Goal: Entertainment & Leisure: Consume media (video, audio)

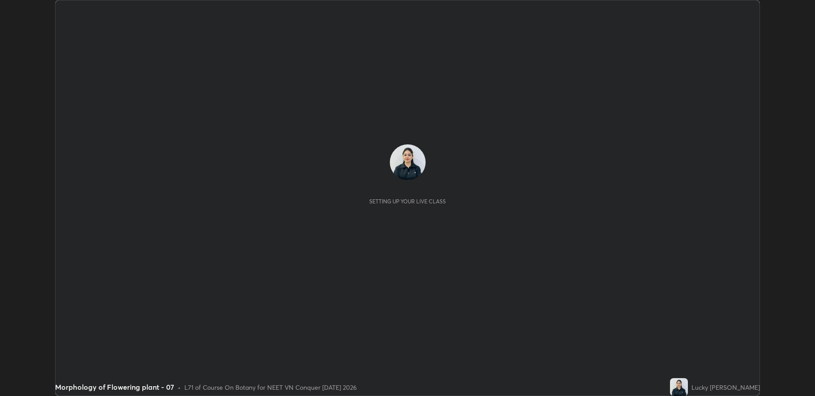
scroll to position [396, 815]
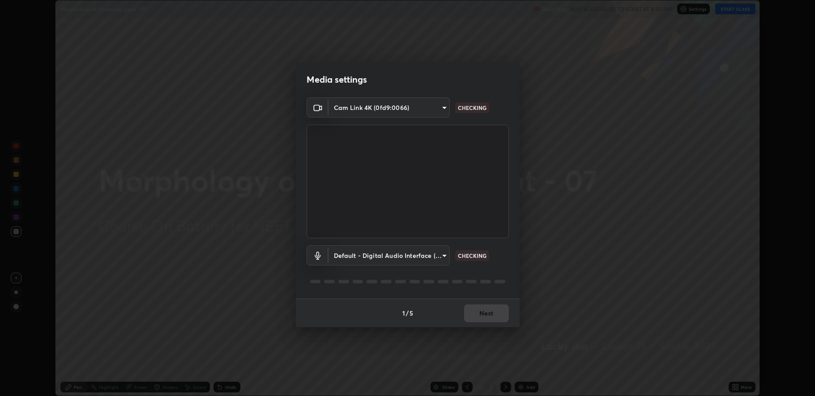
type input "fbf3bf66c54ebdc22d4a916e1eeea5187fc1625fd733ae2b86b360c30985395f"
type input "default"
click at [479, 311] on button "Next" at bounding box center [486, 314] width 45 height 18
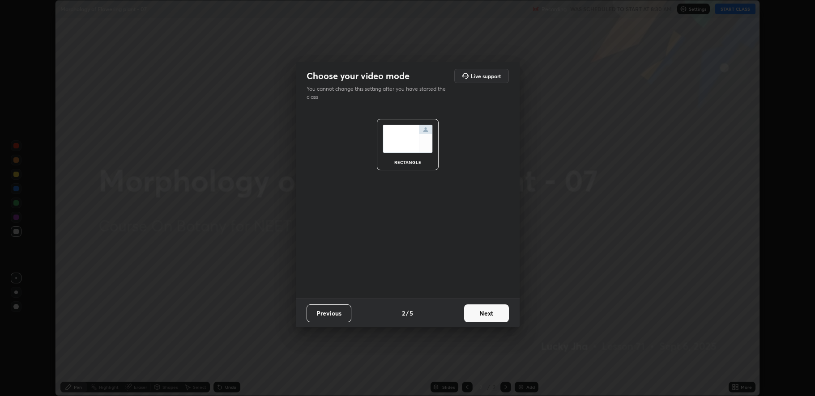
click at [481, 311] on button "Next" at bounding box center [486, 314] width 45 height 18
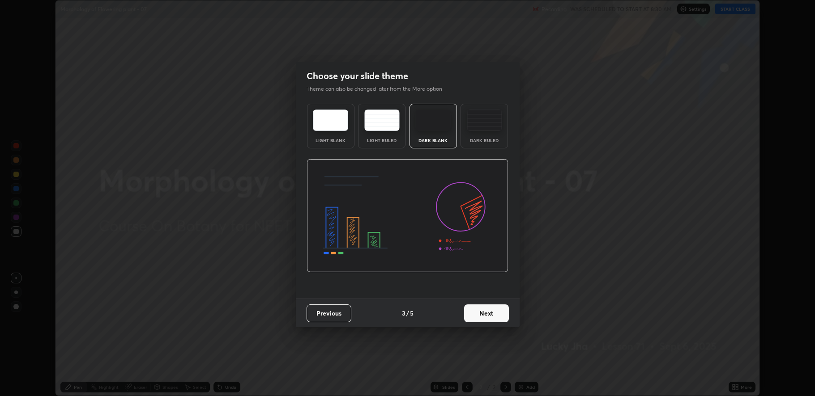
click at [485, 312] on button "Next" at bounding box center [486, 314] width 45 height 18
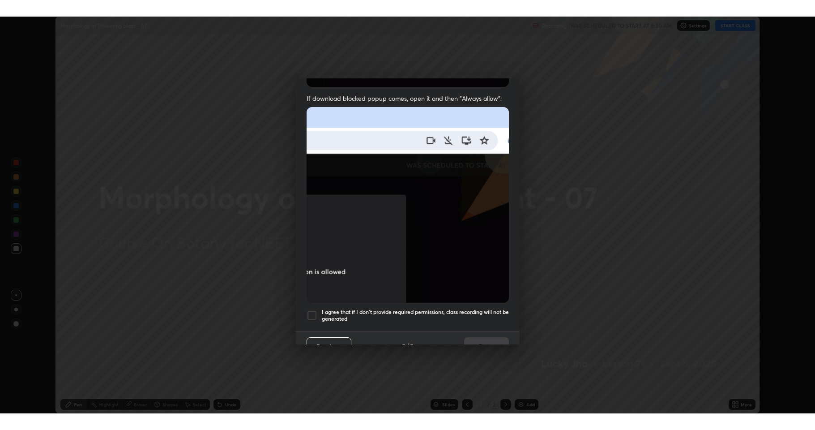
scroll to position [182, 0]
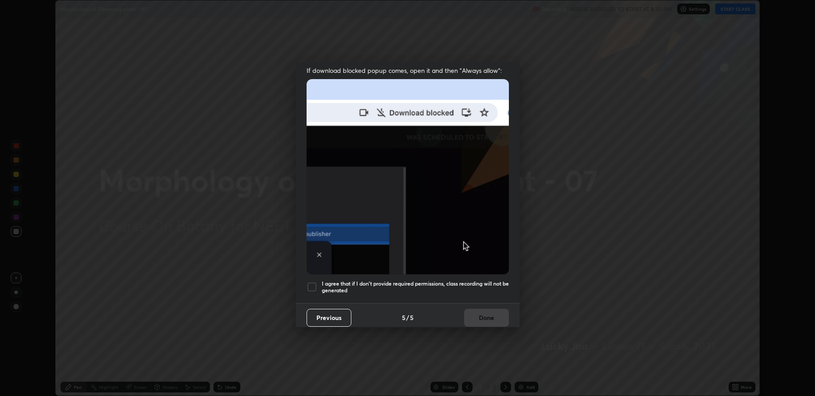
click at [312, 283] on div at bounding box center [312, 287] width 11 height 11
click at [333, 283] on h5 "I agree that if I don't provide required permissions, class recording will not …" at bounding box center [415, 288] width 187 height 14
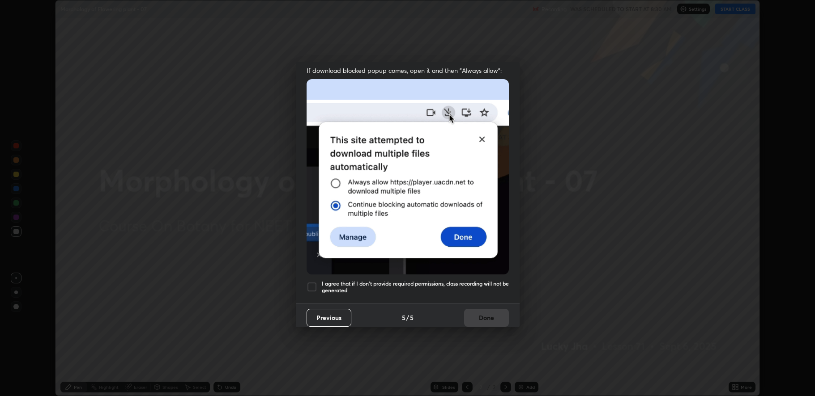
click at [311, 288] on div at bounding box center [312, 287] width 11 height 11
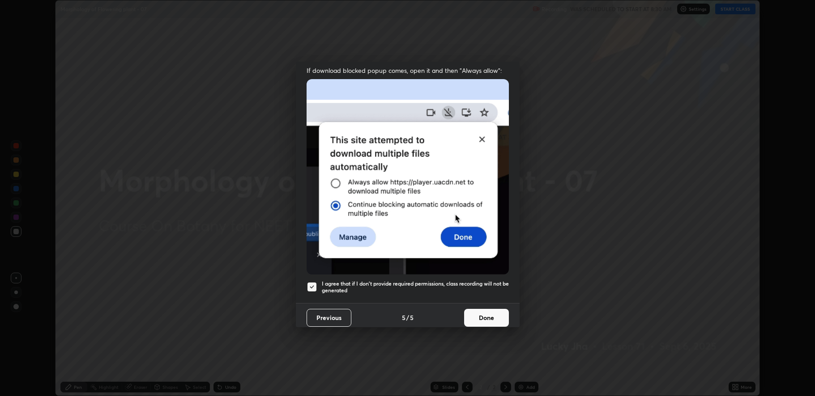
click at [477, 315] on button "Done" at bounding box center [486, 318] width 45 height 18
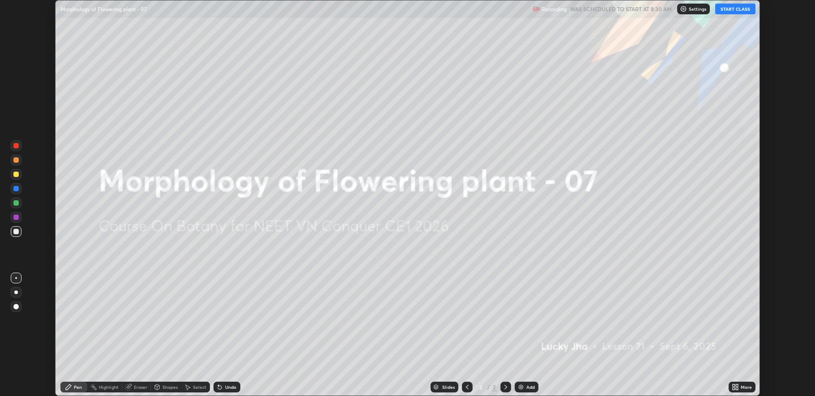
click at [519, 388] on img at bounding box center [520, 387] width 7 height 7
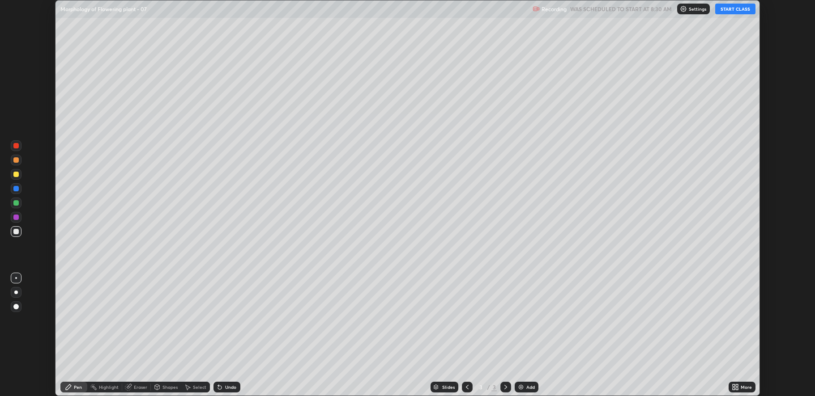
click at [735, 9] on button "START CLASS" at bounding box center [735, 9] width 40 height 11
click at [736, 388] on icon at bounding box center [735, 387] width 7 height 7
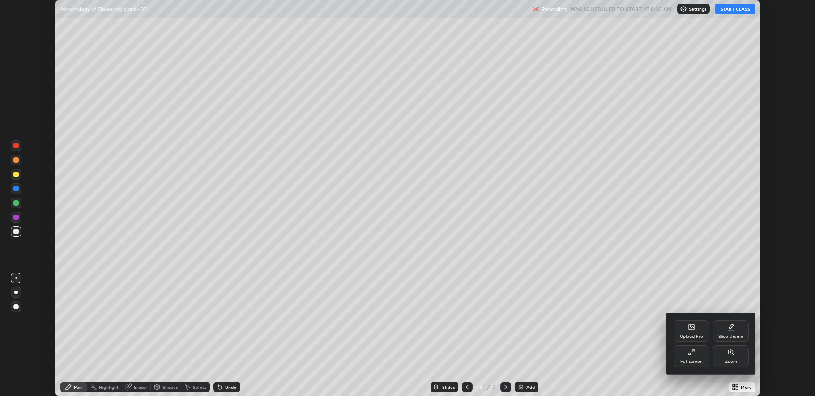
click at [694, 361] on div "Full screen" at bounding box center [691, 362] width 22 height 4
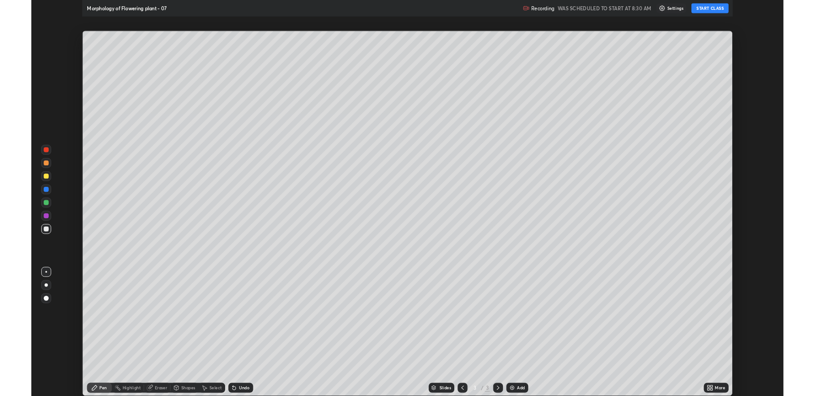
scroll to position [430, 815]
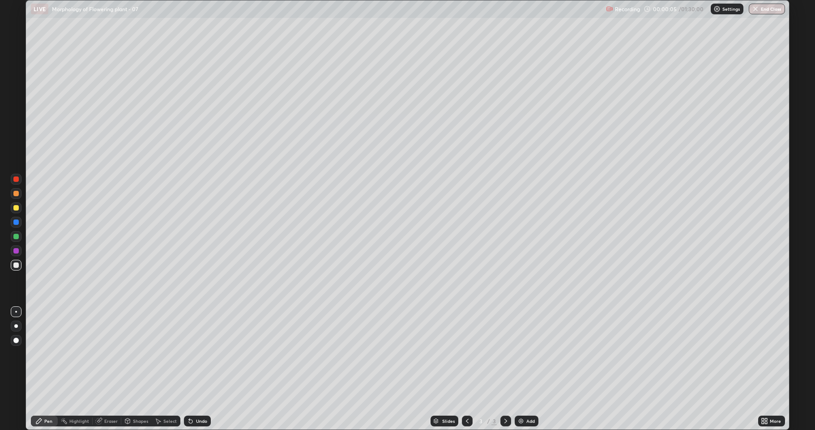
click at [20, 209] on div at bounding box center [16, 207] width 11 height 11
click at [15, 209] on div at bounding box center [15, 207] width 5 height 5
click at [12, 209] on div at bounding box center [16, 207] width 11 height 11
click at [133, 396] on div "Shapes" at bounding box center [140, 420] width 15 height 4
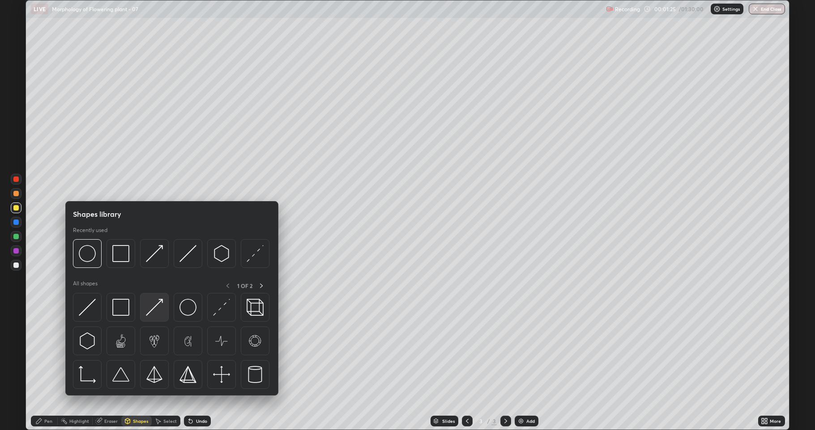
click at [154, 313] on img at bounding box center [154, 306] width 17 height 17
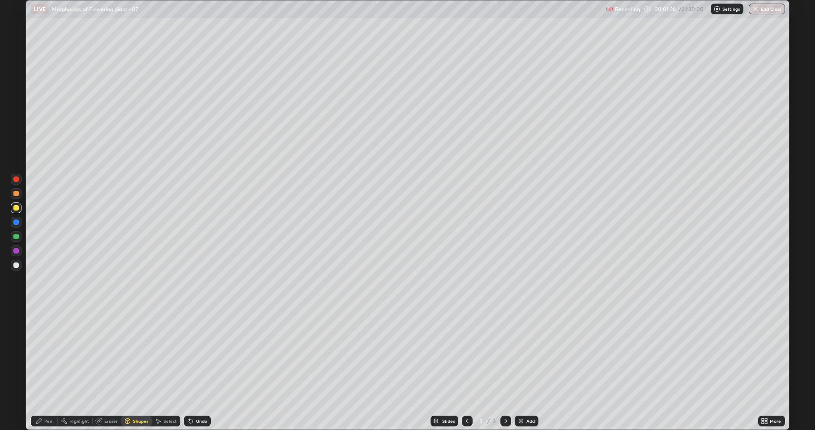
click at [45, 396] on div "Pen" at bounding box center [48, 420] width 8 height 4
click at [18, 236] on div at bounding box center [15, 236] width 5 height 5
click at [196, 396] on div "Undo" at bounding box center [201, 420] width 11 height 4
click at [198, 396] on div "Undo" at bounding box center [201, 420] width 11 height 4
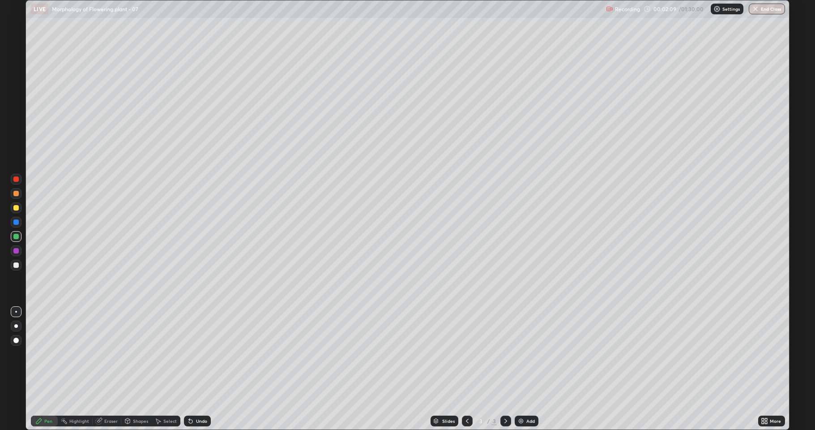
click at [12, 267] on div at bounding box center [16, 265] width 11 height 11
click at [17, 235] on div at bounding box center [15, 236] width 5 height 5
click at [106, 396] on div "Eraser" at bounding box center [110, 420] width 13 height 4
click at [14, 390] on icon at bounding box center [16, 391] width 7 height 8
click at [43, 396] on div "Pen" at bounding box center [44, 420] width 27 height 11
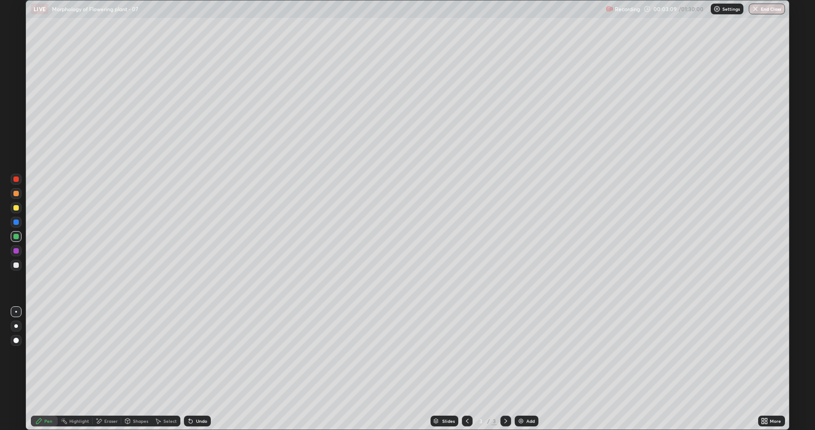
click at [15, 265] on div at bounding box center [15, 264] width 5 height 5
click at [104, 396] on div "Eraser" at bounding box center [110, 420] width 13 height 4
click at [49, 396] on div "Pen" at bounding box center [48, 420] width 8 height 4
click at [18, 238] on div at bounding box center [16, 236] width 11 height 11
click at [15, 265] on div at bounding box center [15, 264] width 5 height 5
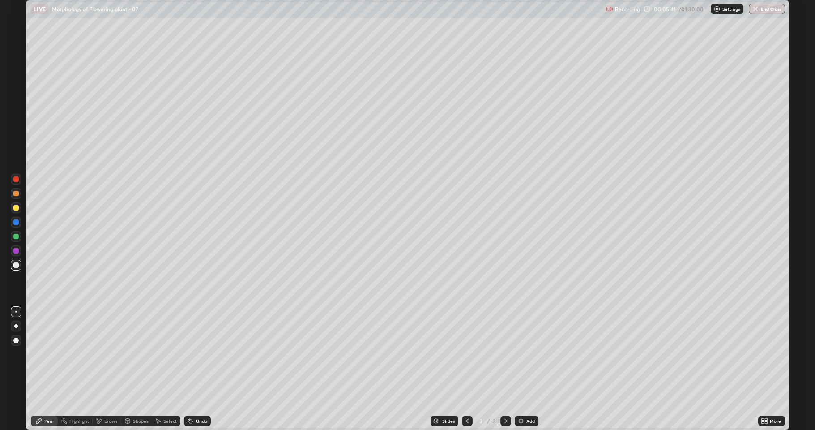
click at [15, 208] on div at bounding box center [15, 207] width 5 height 5
click at [17, 265] on div at bounding box center [15, 264] width 5 height 5
click at [15, 269] on div at bounding box center [16, 265] width 11 height 11
click at [17, 210] on div at bounding box center [16, 207] width 11 height 11
click at [18, 236] on div at bounding box center [15, 236] width 5 height 5
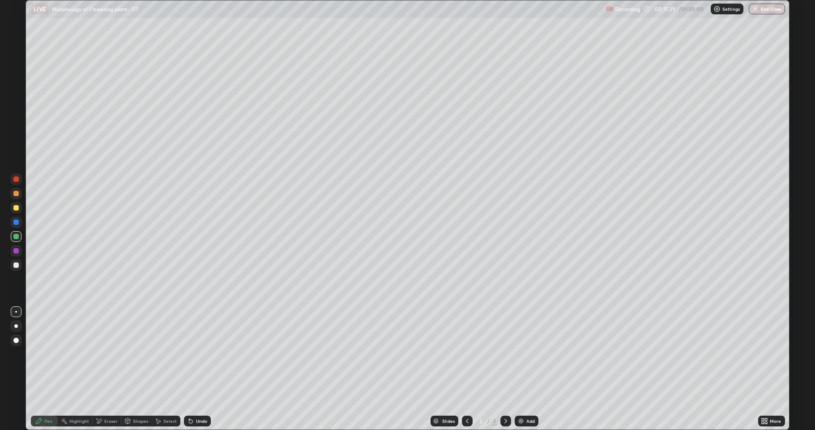
click at [105, 396] on div "Eraser" at bounding box center [110, 420] width 13 height 4
click at [111, 396] on div "Eraser" at bounding box center [110, 420] width 13 height 4
click at [45, 396] on div "Pen" at bounding box center [48, 420] width 8 height 4
click at [15, 264] on div at bounding box center [15, 264] width 5 height 5
click at [13, 260] on div at bounding box center [16, 265] width 11 height 11
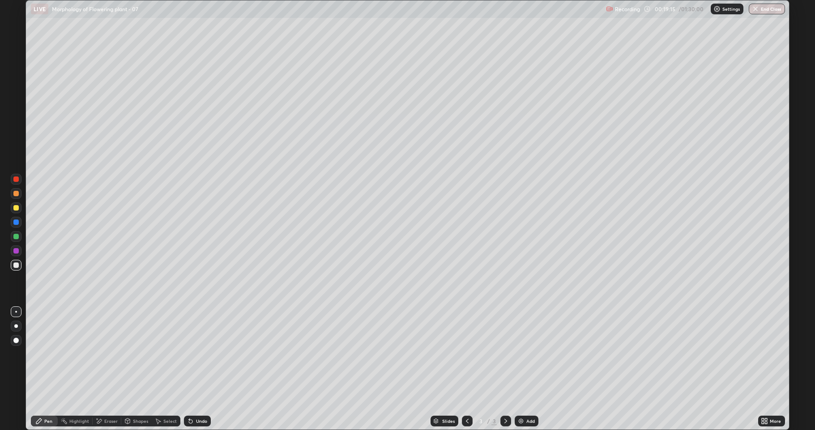
click at [107, 396] on div "Eraser" at bounding box center [110, 420] width 13 height 4
click at [43, 396] on div "Pen" at bounding box center [44, 420] width 27 height 11
click at [143, 396] on div "Shapes" at bounding box center [136, 421] width 30 height 18
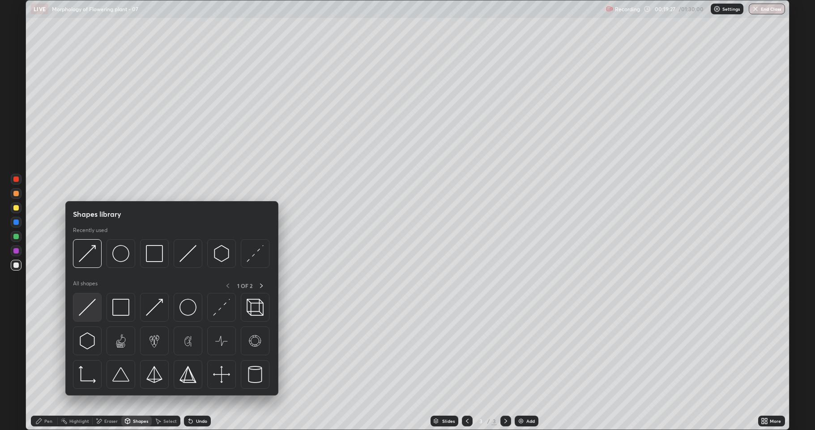
click at [93, 313] on img at bounding box center [87, 306] width 17 height 17
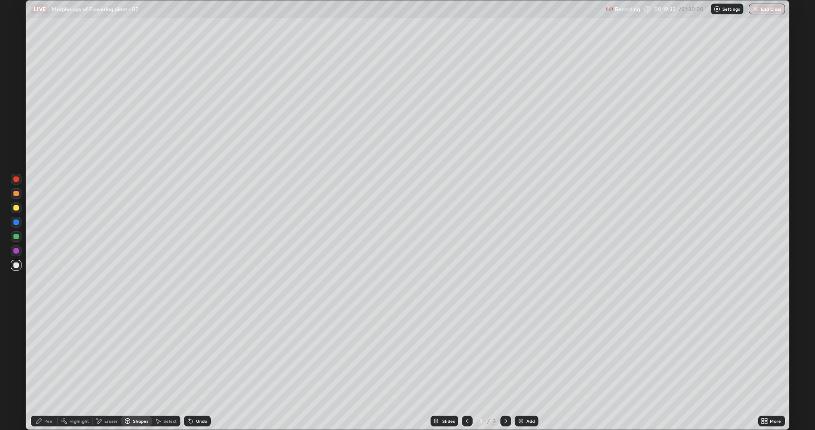
click at [47, 396] on div "Pen" at bounding box center [44, 420] width 27 height 11
click at [17, 207] on div at bounding box center [15, 207] width 5 height 5
click at [113, 396] on div "Eraser" at bounding box center [110, 420] width 13 height 4
click at [49, 396] on div "Pen" at bounding box center [48, 420] width 8 height 4
click at [132, 396] on div "Shapes" at bounding box center [136, 420] width 30 height 11
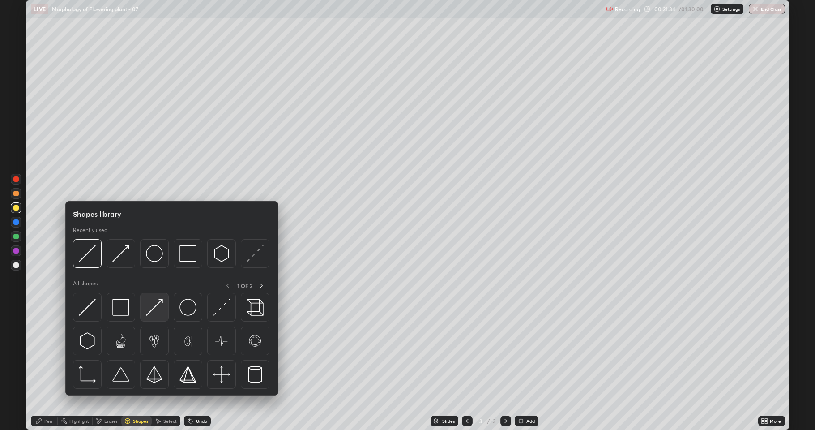
click at [147, 306] on img at bounding box center [154, 306] width 17 height 17
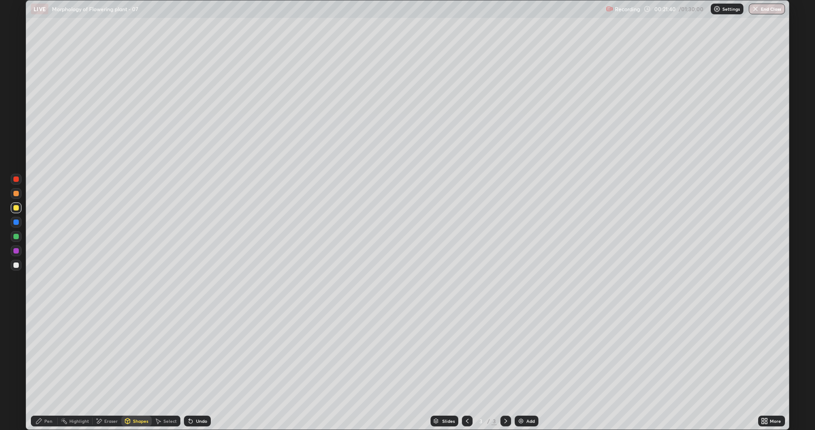
click at [47, 396] on div "Pen" at bounding box center [44, 420] width 27 height 11
click at [15, 266] on div at bounding box center [15, 264] width 5 height 5
click at [107, 396] on div "Eraser" at bounding box center [110, 420] width 13 height 4
click at [40, 396] on div "Pen" at bounding box center [44, 420] width 27 height 11
click at [20, 207] on div at bounding box center [16, 207] width 11 height 11
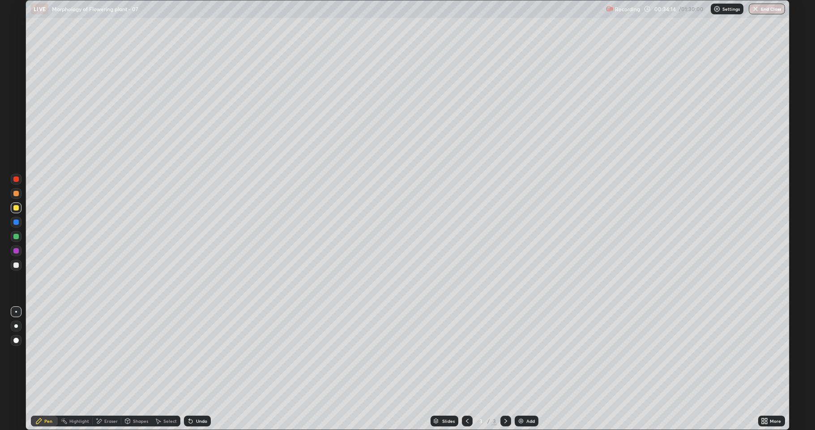
click at [515, 396] on div "Add" at bounding box center [527, 420] width 24 height 11
click at [14, 265] on div at bounding box center [15, 264] width 5 height 5
click at [102, 396] on icon at bounding box center [98, 421] width 7 height 8
click at [48, 396] on div "Pen" at bounding box center [48, 420] width 8 height 4
click at [19, 209] on div at bounding box center [16, 207] width 11 height 11
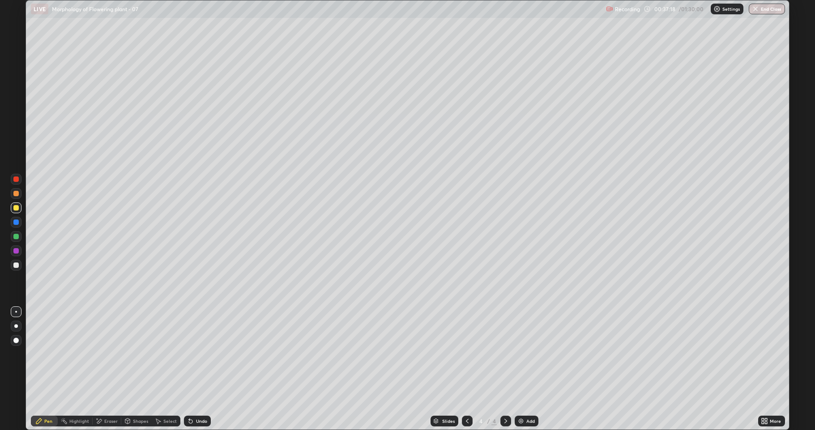
click at [193, 396] on div "Undo" at bounding box center [197, 420] width 27 height 11
click at [194, 396] on div "Undo" at bounding box center [197, 420] width 27 height 11
click at [193, 396] on div "Undo" at bounding box center [197, 420] width 27 height 11
click at [105, 396] on div "Eraser" at bounding box center [110, 420] width 13 height 4
click at [48, 396] on div "Pen" at bounding box center [48, 420] width 8 height 4
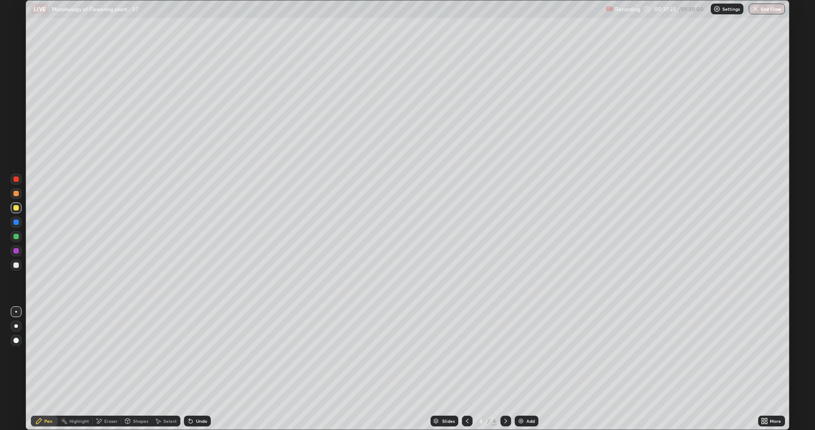
click at [17, 265] on div at bounding box center [15, 264] width 5 height 5
click at [132, 396] on div "Shapes" at bounding box center [136, 420] width 30 height 11
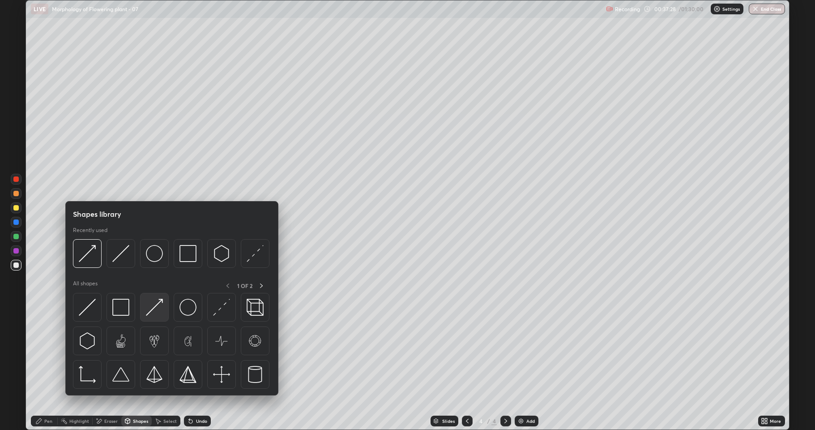
click at [150, 307] on img at bounding box center [154, 306] width 17 height 17
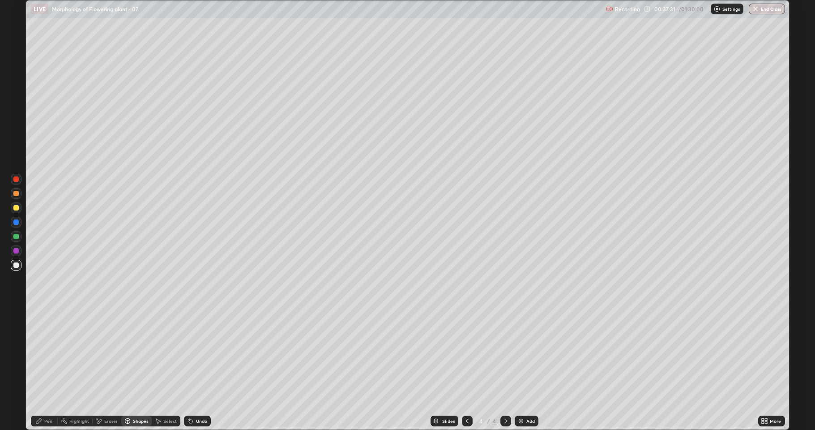
click at [44, 396] on div "Pen" at bounding box center [44, 420] width 27 height 11
click at [11, 265] on div at bounding box center [16, 265] width 11 height 11
click at [16, 236] on div at bounding box center [15, 236] width 5 height 5
click at [15, 264] on div at bounding box center [15, 264] width 5 height 5
click at [13, 236] on div at bounding box center [15, 236] width 5 height 5
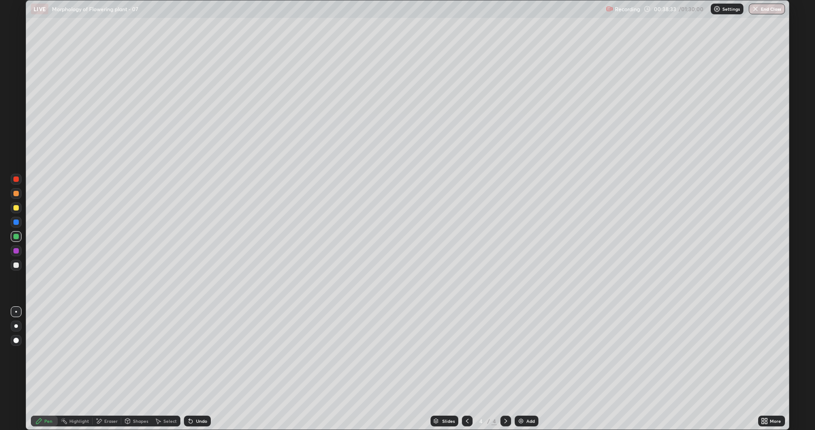
click at [104, 396] on div "Eraser" at bounding box center [110, 420] width 13 height 4
click at [43, 396] on icon at bounding box center [38, 420] width 7 height 7
click at [14, 265] on div at bounding box center [15, 264] width 5 height 5
click at [764, 396] on icon at bounding box center [763, 422] width 2 height 2
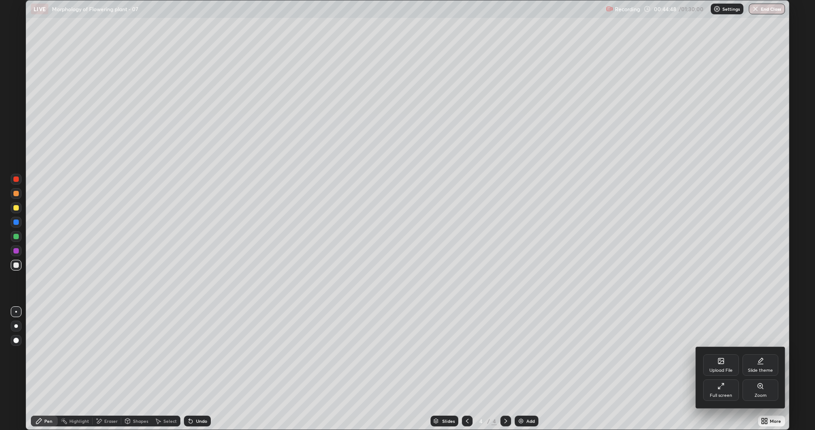
click at [723, 393] on div "Full screen" at bounding box center [721, 395] width 22 height 4
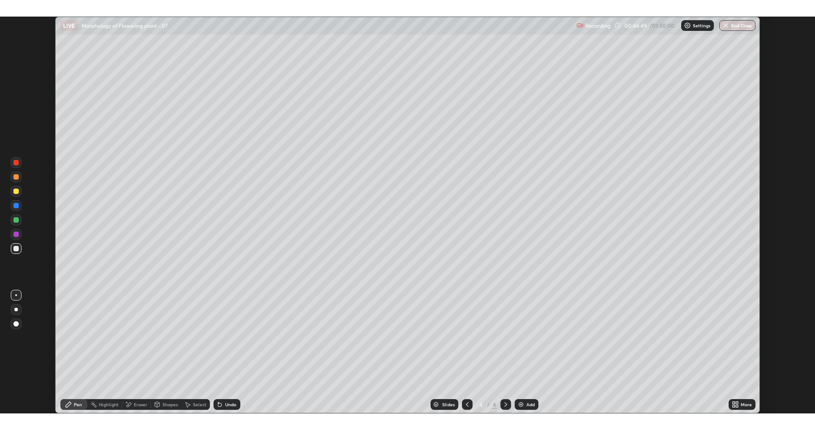
scroll to position [44349, 43931]
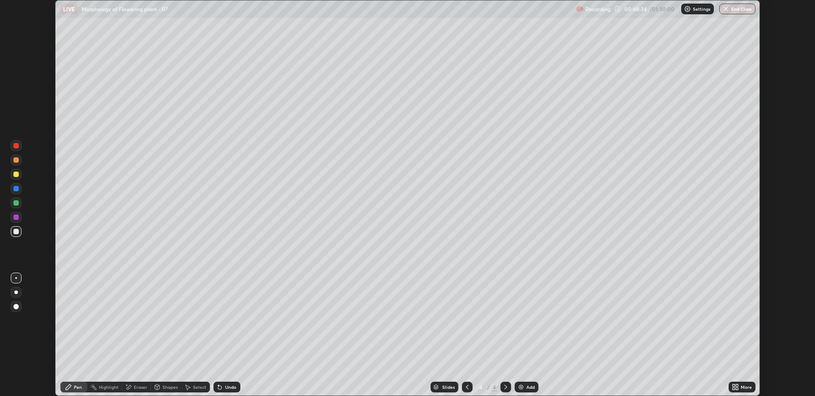
click at [737, 386] on icon at bounding box center [737, 386] width 2 height 2
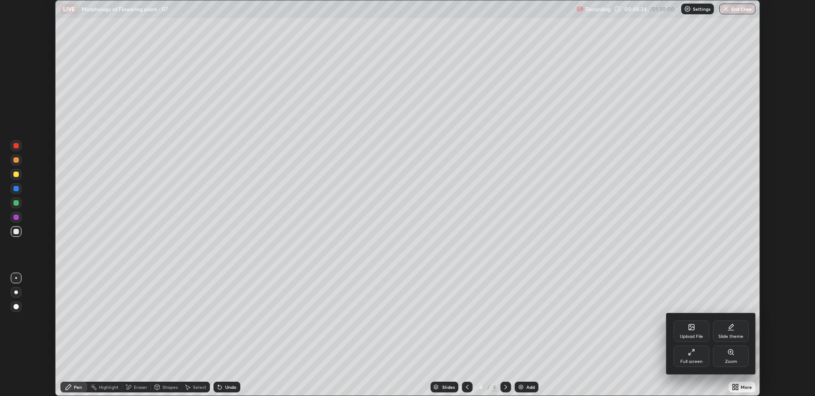
click at [686, 362] on div "Full screen" at bounding box center [691, 362] width 22 height 4
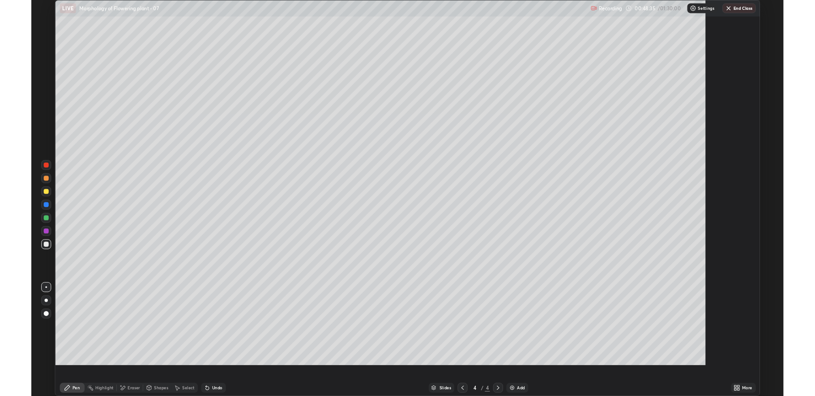
scroll to position [430, 815]
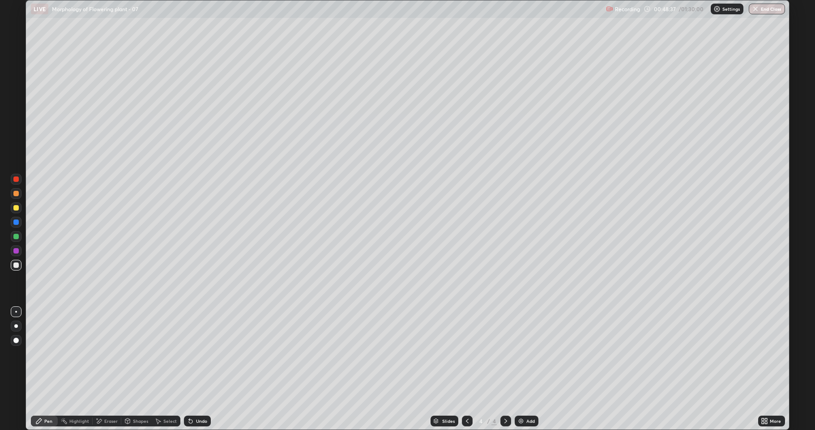
click at [13, 208] on div at bounding box center [15, 207] width 5 height 5
click at [200, 396] on div "Undo" at bounding box center [201, 420] width 11 height 4
click at [17, 264] on div at bounding box center [15, 264] width 5 height 5
click at [16, 268] on div at bounding box center [16, 265] width 11 height 11
click at [14, 238] on div at bounding box center [15, 236] width 5 height 5
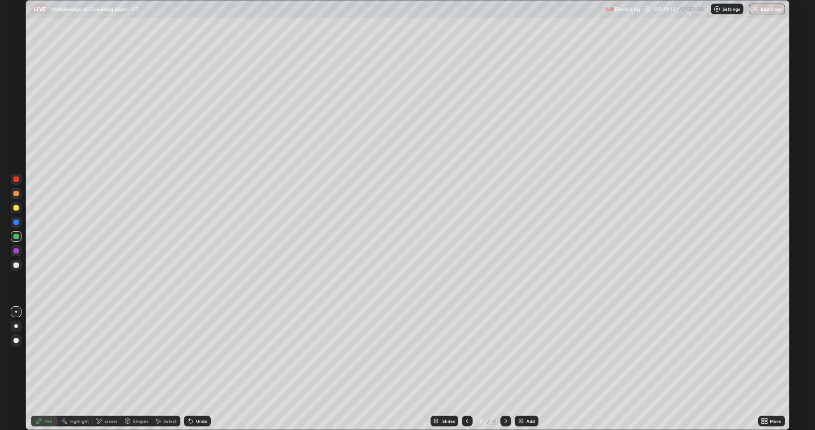
click at [15, 265] on div at bounding box center [15, 264] width 5 height 5
click at [200, 396] on div "Undo" at bounding box center [201, 420] width 11 height 4
click at [203, 396] on div "Undo" at bounding box center [197, 420] width 27 height 11
click at [17, 237] on div at bounding box center [15, 236] width 5 height 5
click at [17, 267] on div at bounding box center [15, 264] width 5 height 5
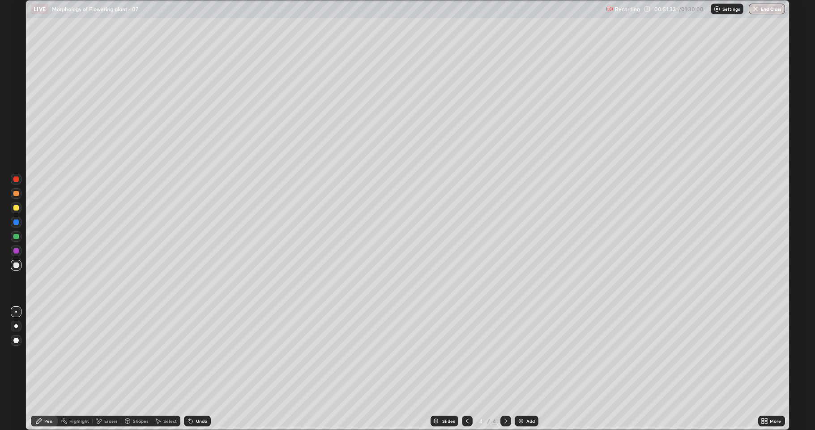
click at [199, 396] on div "Undo" at bounding box center [201, 420] width 11 height 4
click at [200, 396] on div "Undo" at bounding box center [197, 420] width 27 height 11
click at [16, 208] on div at bounding box center [15, 207] width 5 height 5
click at [196, 396] on div "Undo" at bounding box center [201, 420] width 11 height 4
click at [525, 396] on div "Add" at bounding box center [527, 420] width 24 height 11
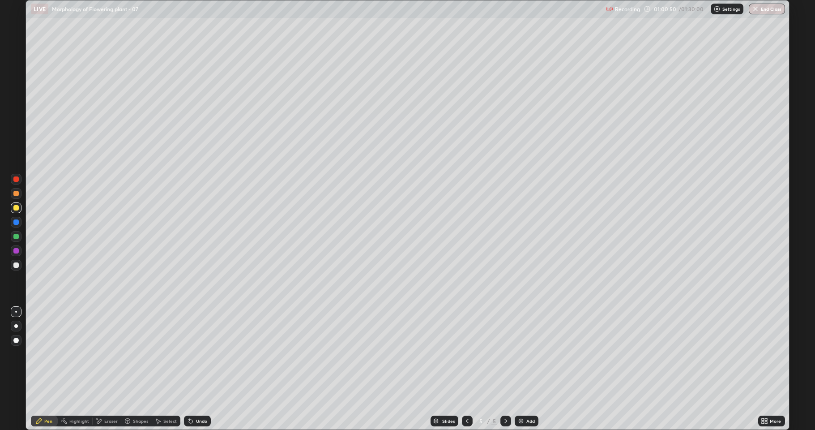
click at [45, 396] on div "Pen" at bounding box center [48, 420] width 8 height 4
click at [13, 208] on div at bounding box center [15, 207] width 5 height 5
click at [14, 208] on div at bounding box center [15, 207] width 5 height 5
click at [16, 207] on div at bounding box center [15, 207] width 5 height 5
click at [142, 396] on div "Shapes" at bounding box center [140, 420] width 15 height 4
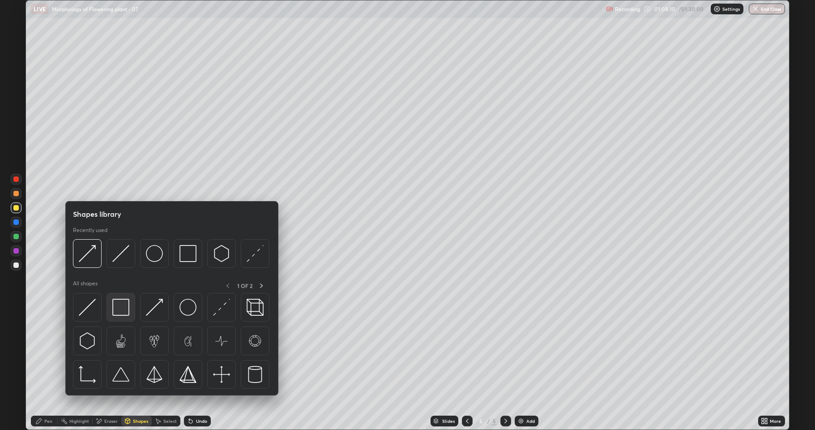
click at [126, 306] on img at bounding box center [120, 306] width 17 height 17
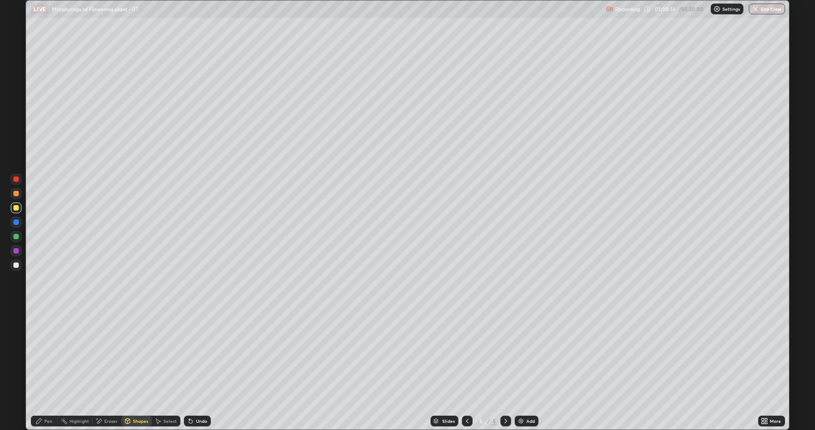
click at [45, 396] on div "Pen" at bounding box center [44, 420] width 27 height 11
click at [16, 265] on div at bounding box center [15, 264] width 5 height 5
click at [16, 207] on div at bounding box center [15, 207] width 5 height 5
click at [131, 396] on div "Shapes" at bounding box center [136, 420] width 30 height 11
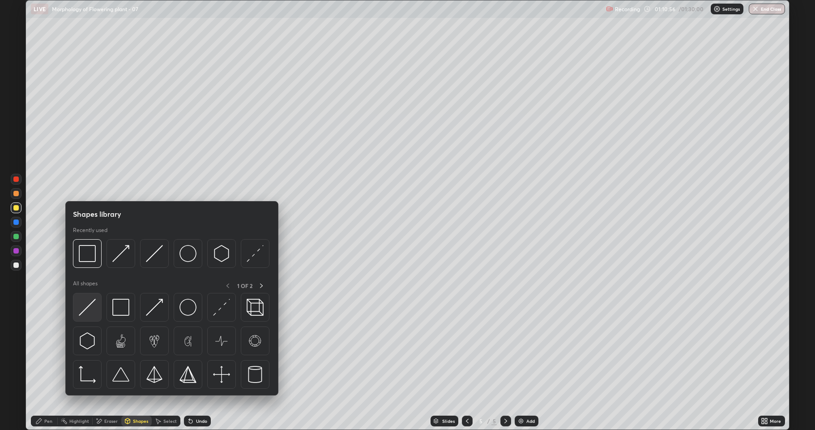
click at [86, 307] on img at bounding box center [87, 306] width 17 height 17
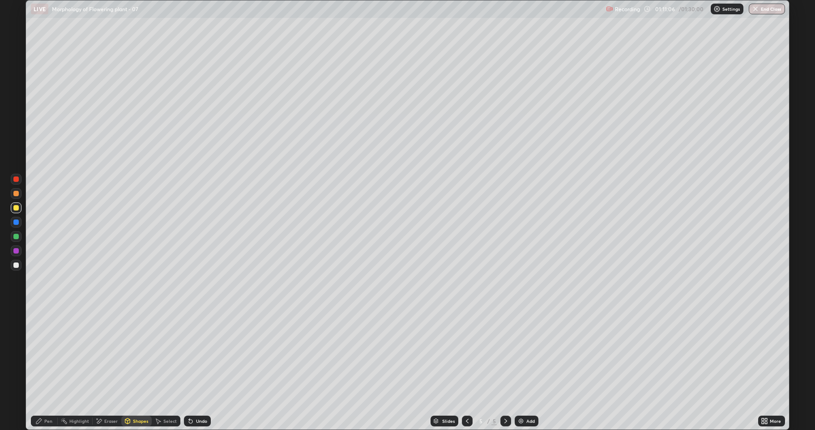
click at [40, 396] on icon at bounding box center [38, 420] width 5 height 5
click at [17, 237] on div at bounding box center [15, 236] width 5 height 5
click at [15, 206] on div at bounding box center [15, 207] width 5 height 5
click at [16, 238] on div at bounding box center [15, 236] width 5 height 5
click at [204, 396] on div "Undo" at bounding box center [201, 420] width 11 height 4
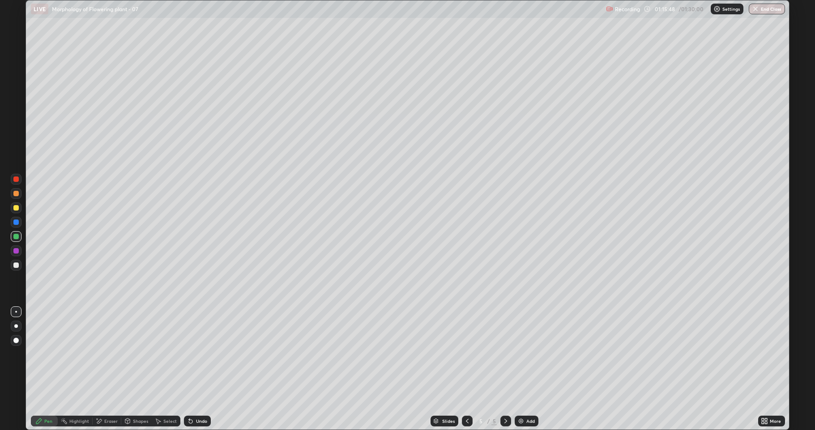
click at [203, 396] on div "Undo" at bounding box center [201, 420] width 11 height 4
click at [204, 396] on div "Undo" at bounding box center [201, 420] width 11 height 4
click at [205, 396] on div "Undo" at bounding box center [197, 420] width 27 height 11
click at [206, 396] on div "Undo" at bounding box center [197, 420] width 27 height 11
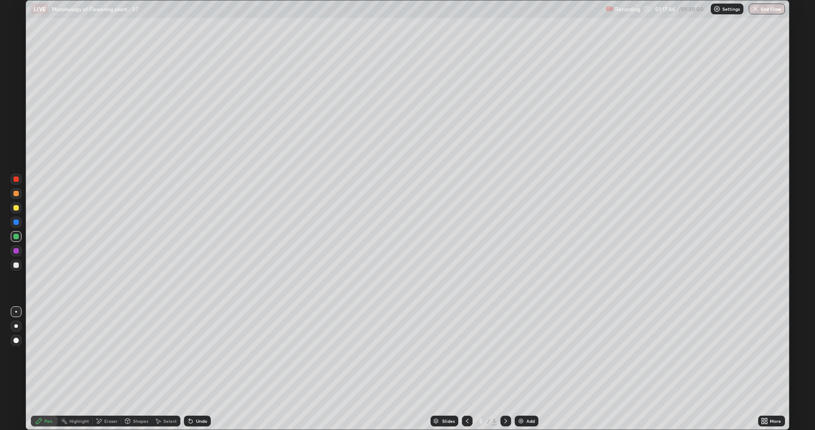
click at [15, 265] on div at bounding box center [15, 264] width 5 height 5
click at [106, 396] on div "Eraser" at bounding box center [110, 420] width 13 height 4
click at [42, 396] on icon at bounding box center [38, 420] width 7 height 7
click at [529, 396] on div "Add" at bounding box center [530, 420] width 9 height 4
click at [14, 209] on div at bounding box center [15, 207] width 5 height 5
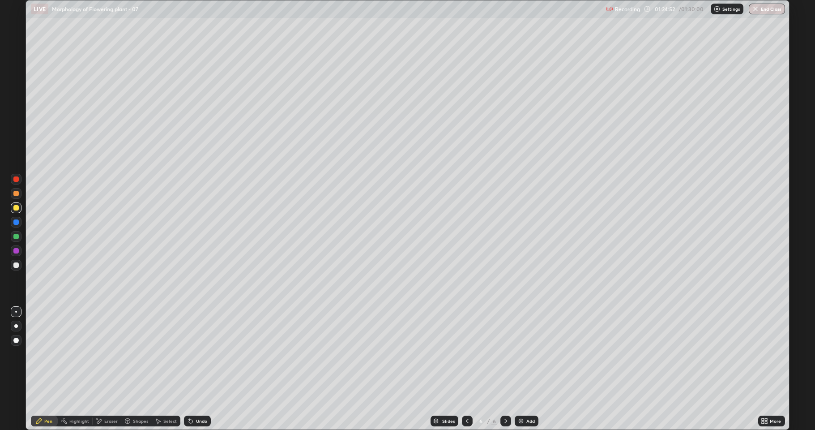
click at [466, 396] on icon at bounding box center [467, 420] width 7 height 7
click at [102, 396] on div "Eraser" at bounding box center [107, 420] width 29 height 11
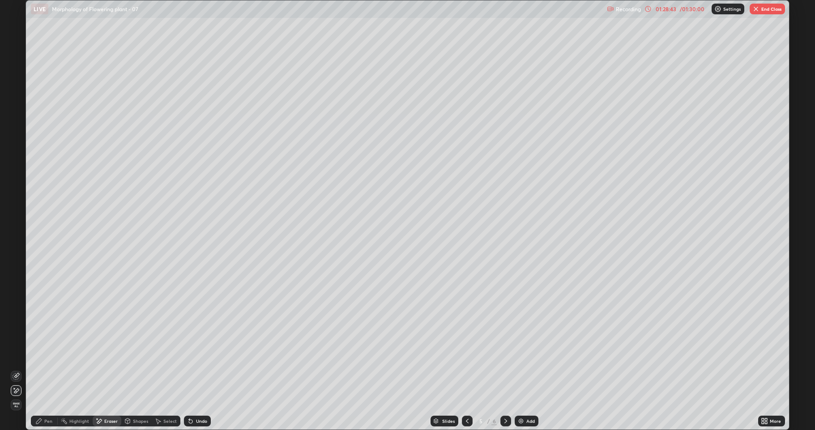
click at [20, 374] on div at bounding box center [16, 375] width 11 height 11
click at [45, 396] on div "Pen" at bounding box center [48, 420] width 8 height 4
click at [768, 8] on button "End Class" at bounding box center [767, 9] width 35 height 11
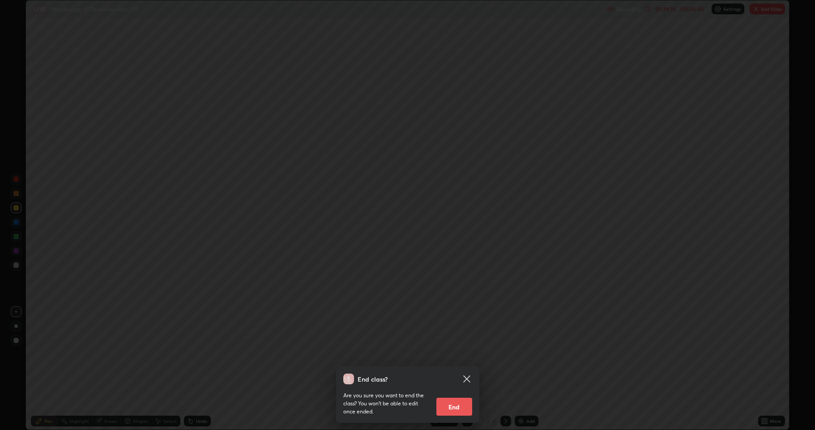
click at [462, 396] on button "End" at bounding box center [454, 406] width 36 height 18
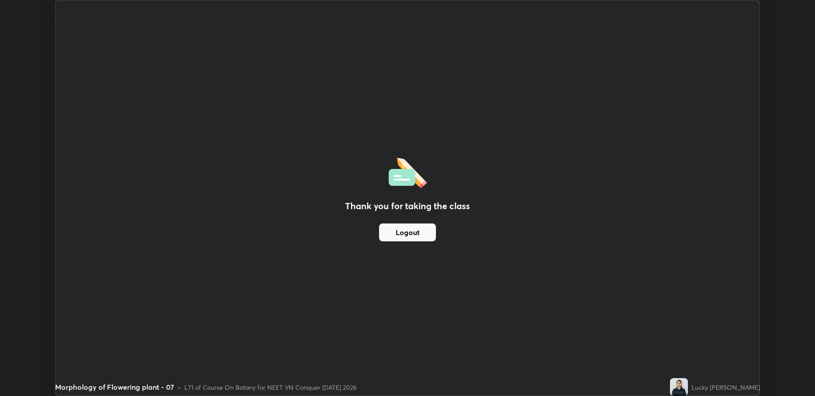
scroll to position [44349, 43931]
